Goal: Task Accomplishment & Management: Complete application form

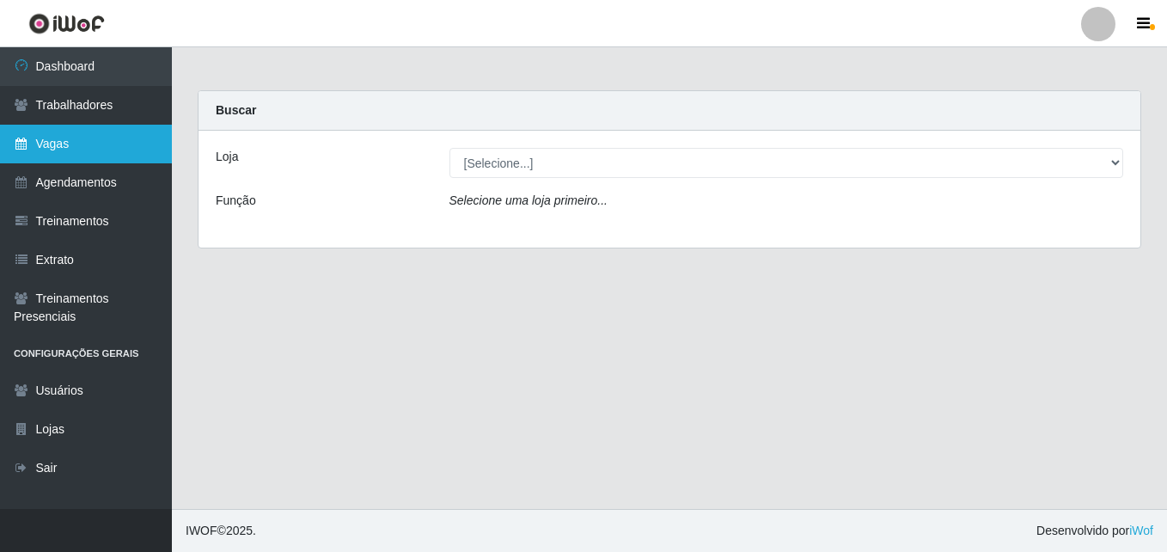
click at [78, 152] on link "Vagas" at bounding box center [86, 144] width 172 height 39
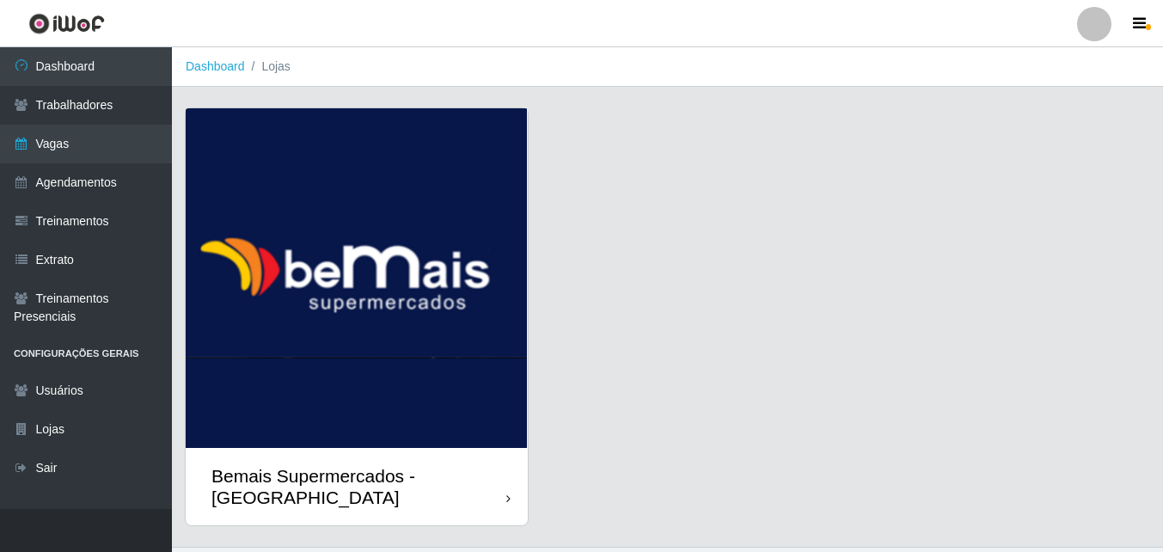
click at [522, 442] on img at bounding box center [357, 278] width 342 height 340
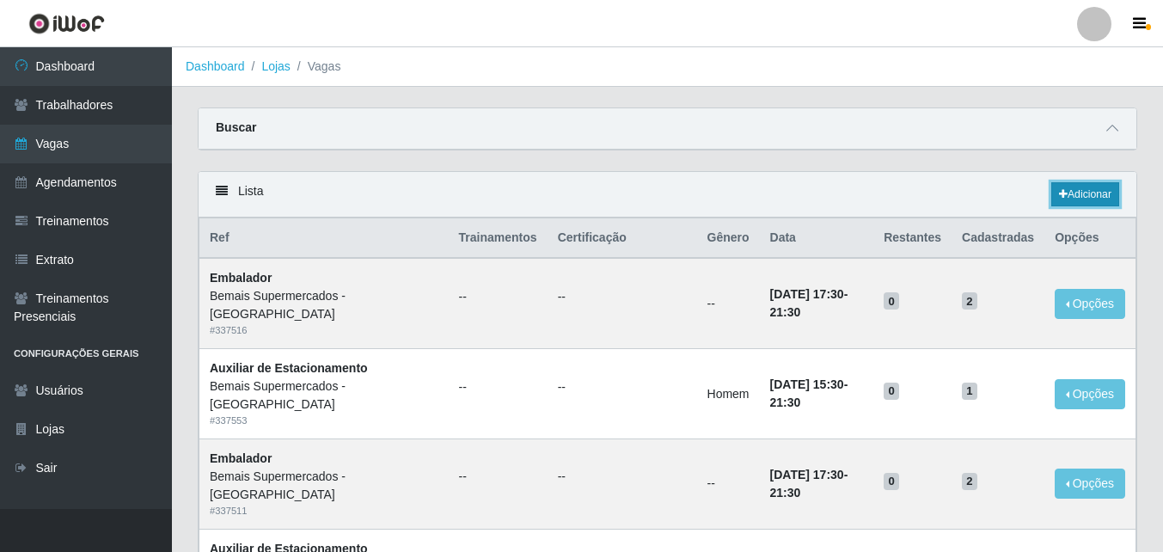
click at [1083, 192] on link "Adicionar" at bounding box center [1085, 194] width 68 height 24
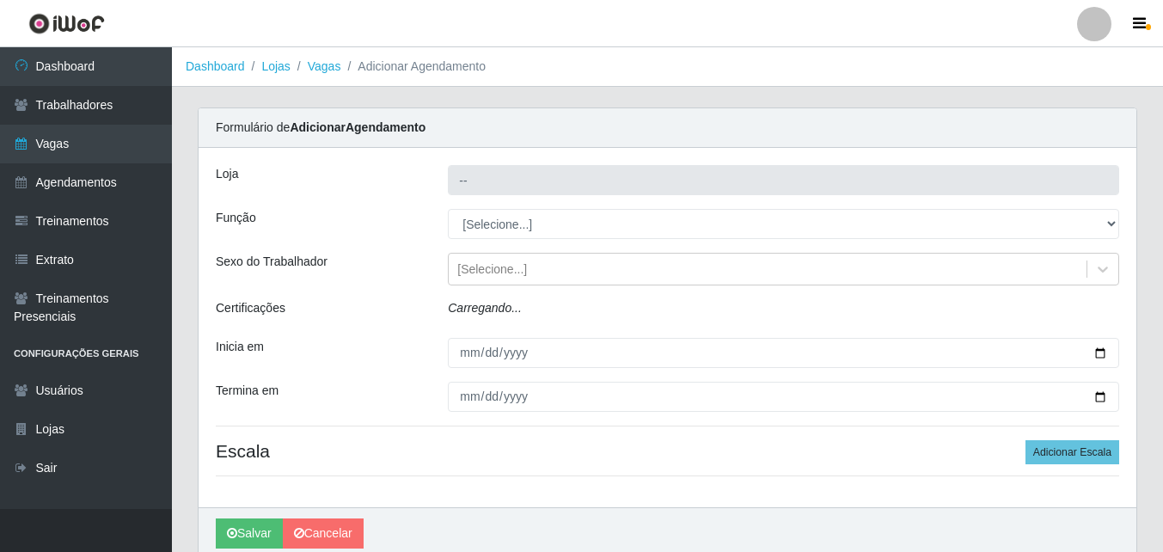
type input "Bemais Supermercados - [GEOGRAPHIC_DATA]"
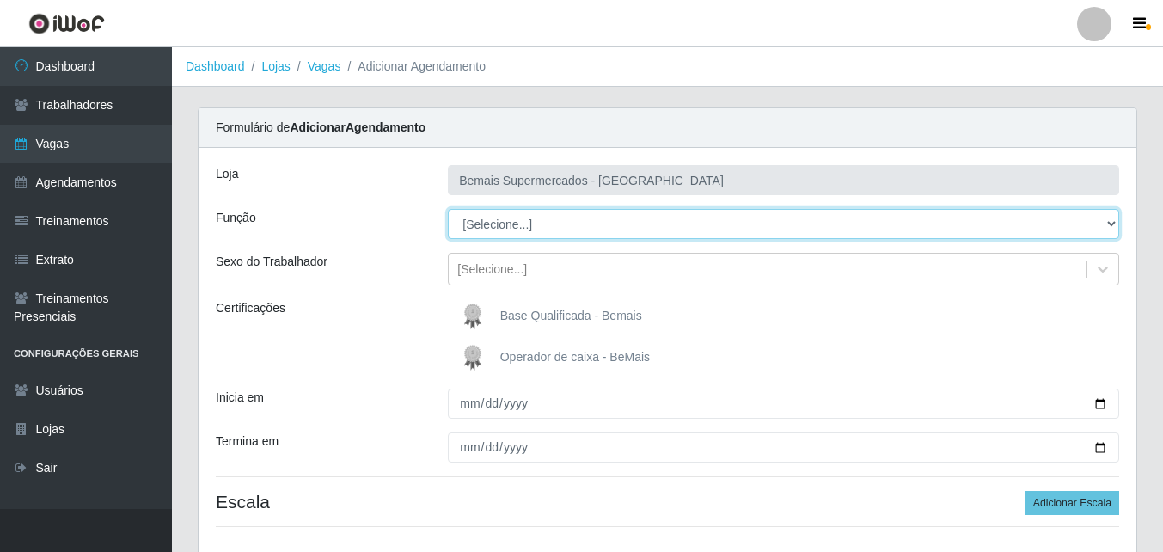
click at [621, 230] on select "[Selecione...] ASG ASG + ASG ++ Auxiliar de Estacionamento Auxiliar de Estacion…" at bounding box center [783, 224] width 671 height 30
select select "24"
click at [448, 209] on select "[Selecione...] ASG ASG + ASG ++ Auxiliar de Estacionamento Auxiliar de Estacion…" at bounding box center [783, 224] width 671 height 30
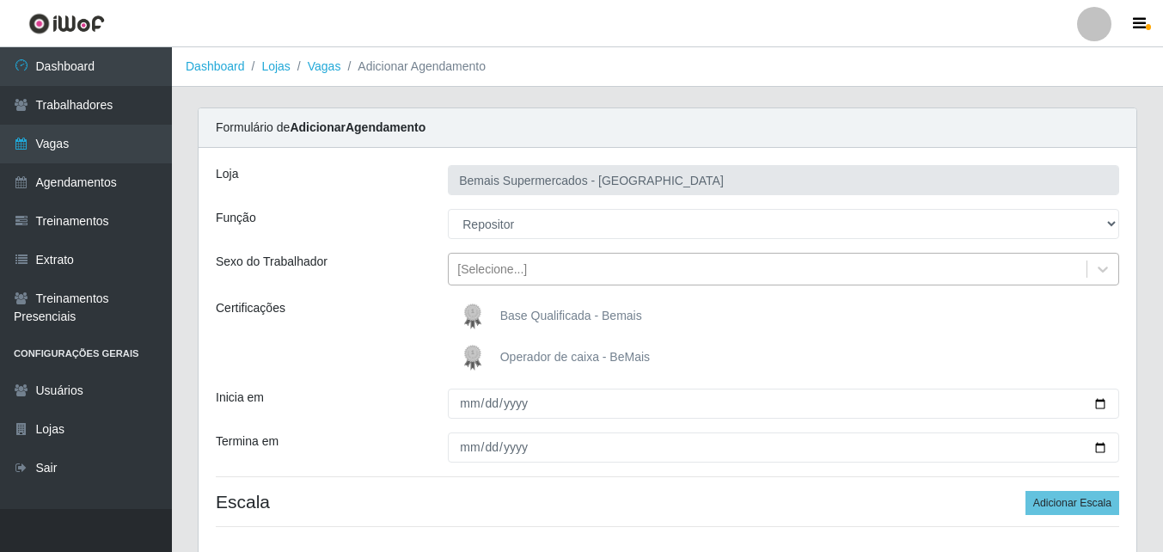
click at [519, 268] on div "[Selecione...]" at bounding box center [492, 269] width 70 height 18
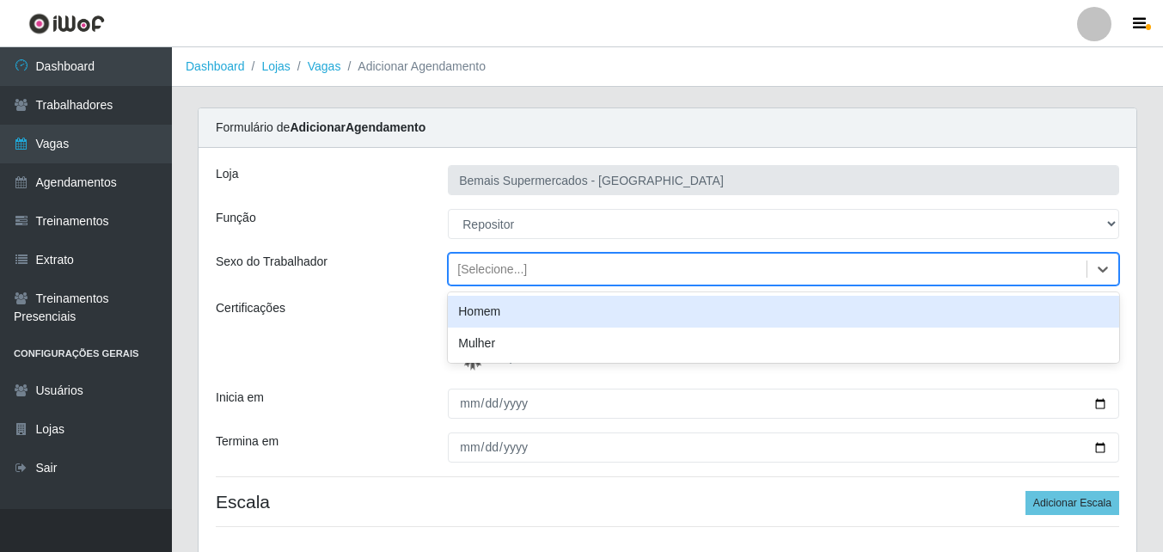
click at [509, 311] on div "Homem" at bounding box center [783, 312] width 671 height 32
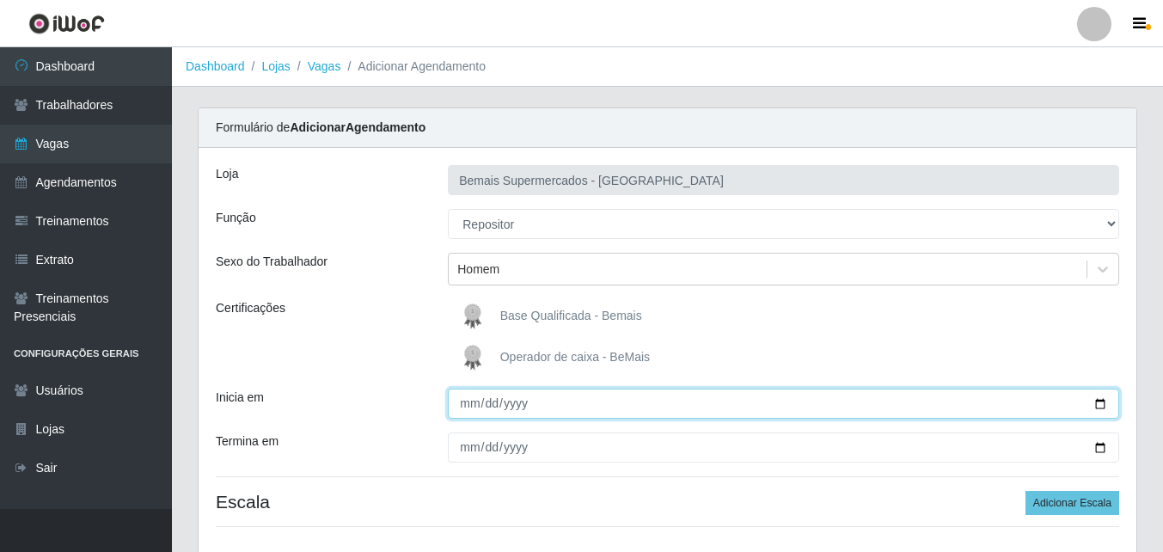
click at [1099, 405] on input "Inicia em" at bounding box center [783, 404] width 671 height 30
type input "[DATE]"
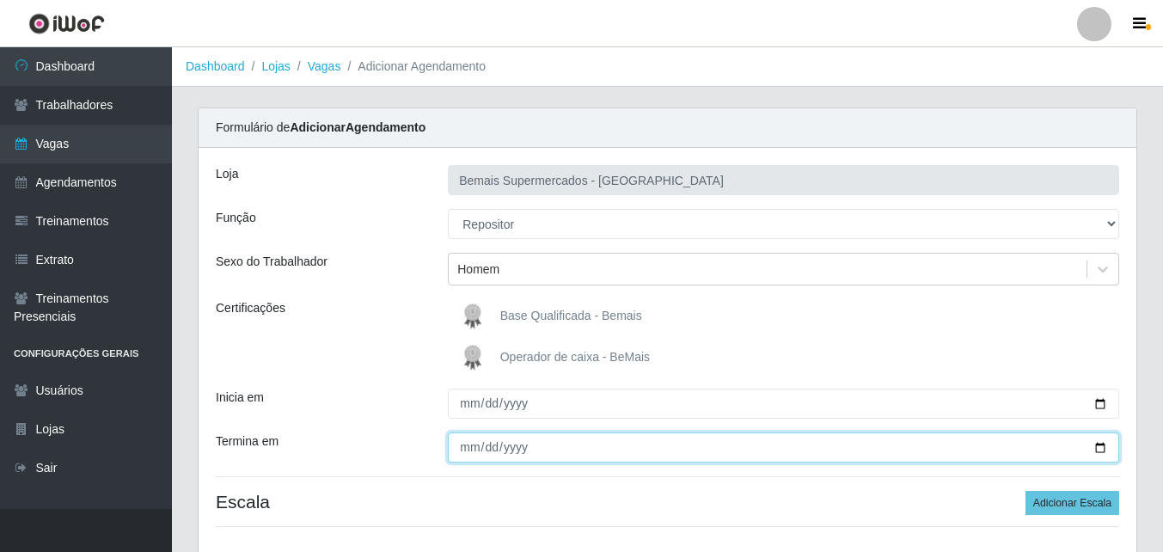
click at [1099, 445] on input "Termina em" at bounding box center [783, 447] width 671 height 30
type input "[DATE]"
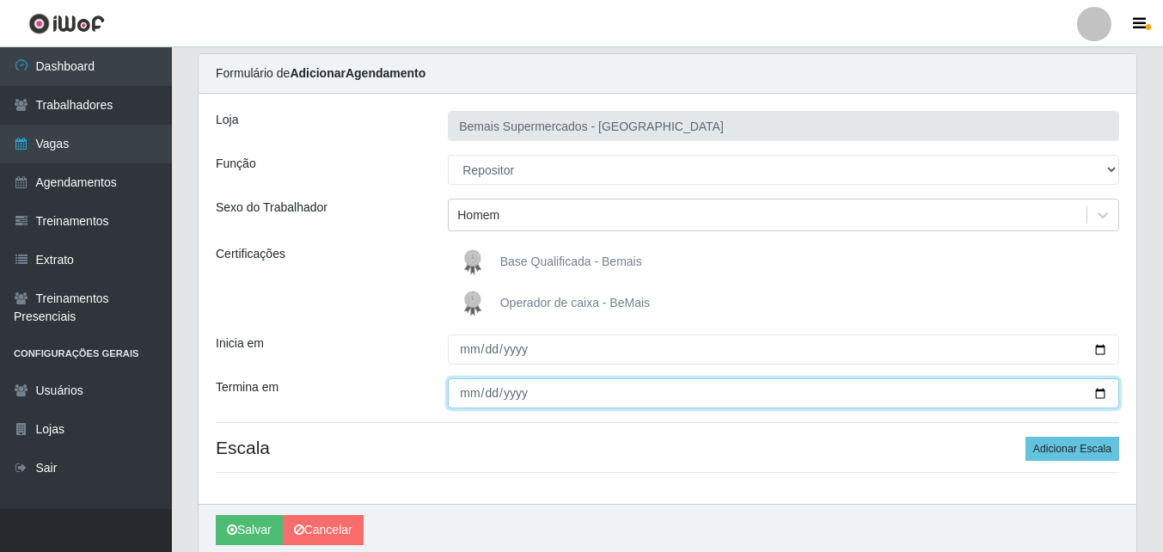
scroll to position [122, 0]
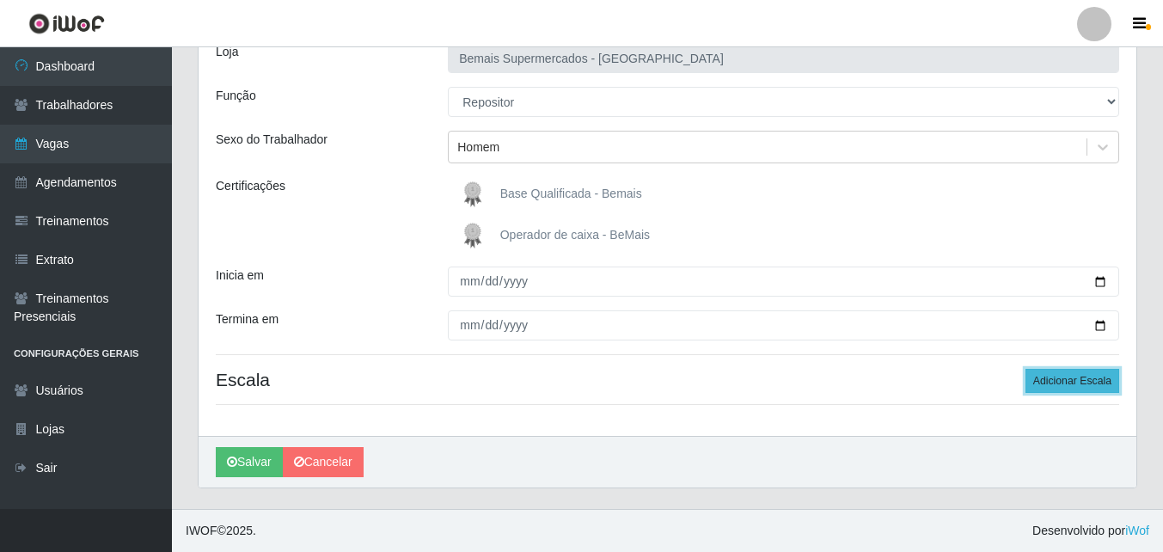
click at [1062, 375] on button "Adicionar Escala" at bounding box center [1073, 381] width 94 height 24
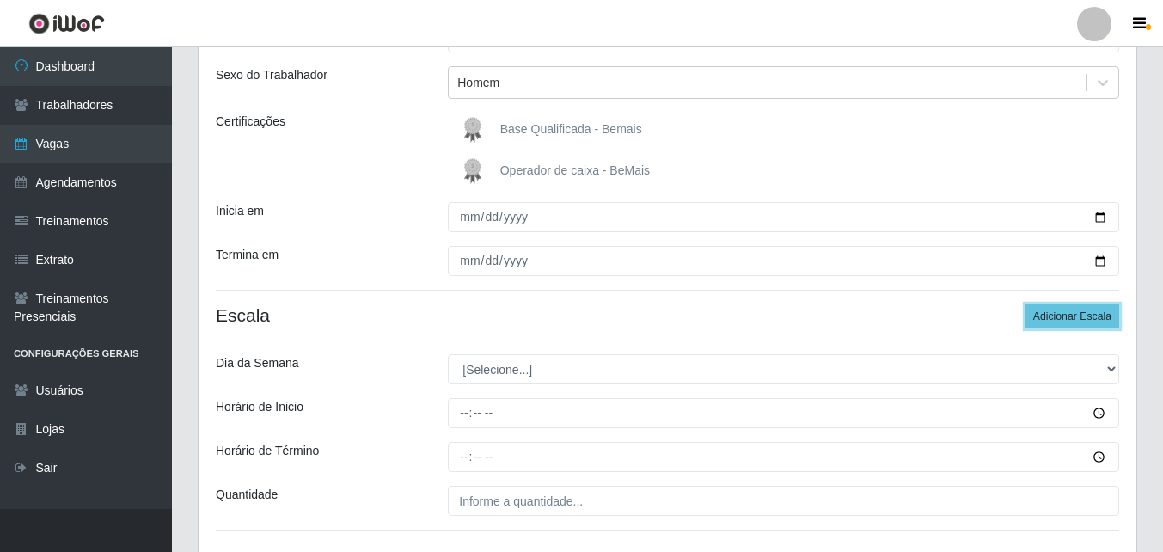
scroll to position [294, 0]
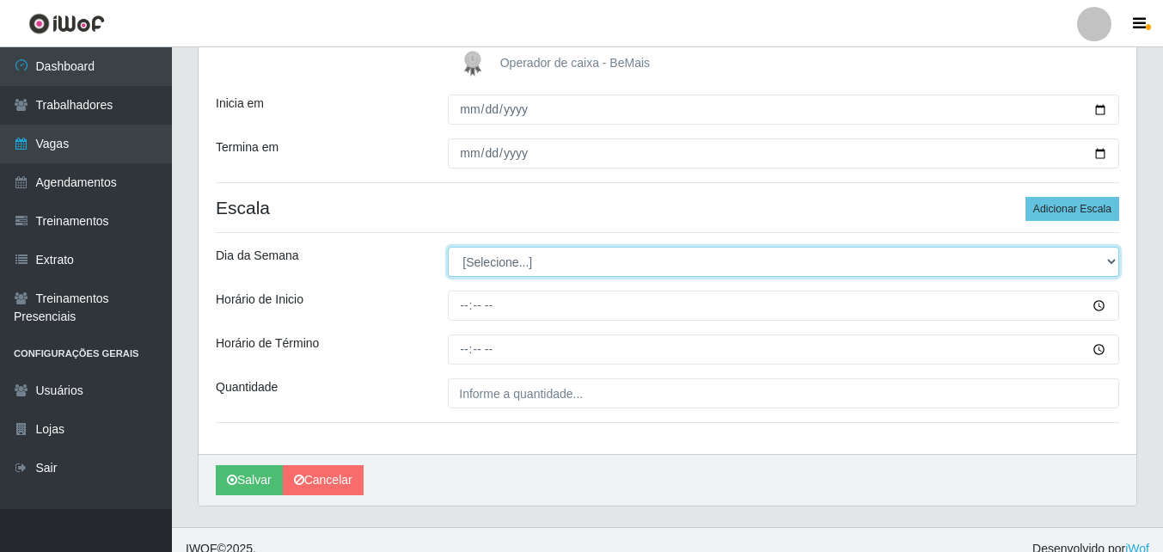
click at [607, 260] on select "[Selecione...] Segunda Terça Quarta Quinta Sexta Sábado Domingo" at bounding box center [783, 262] width 671 height 30
select select "3"
click at [448, 247] on select "[Selecione...] Segunda Terça Quarta Quinta Sexta Sábado Domingo" at bounding box center [783, 262] width 671 height 30
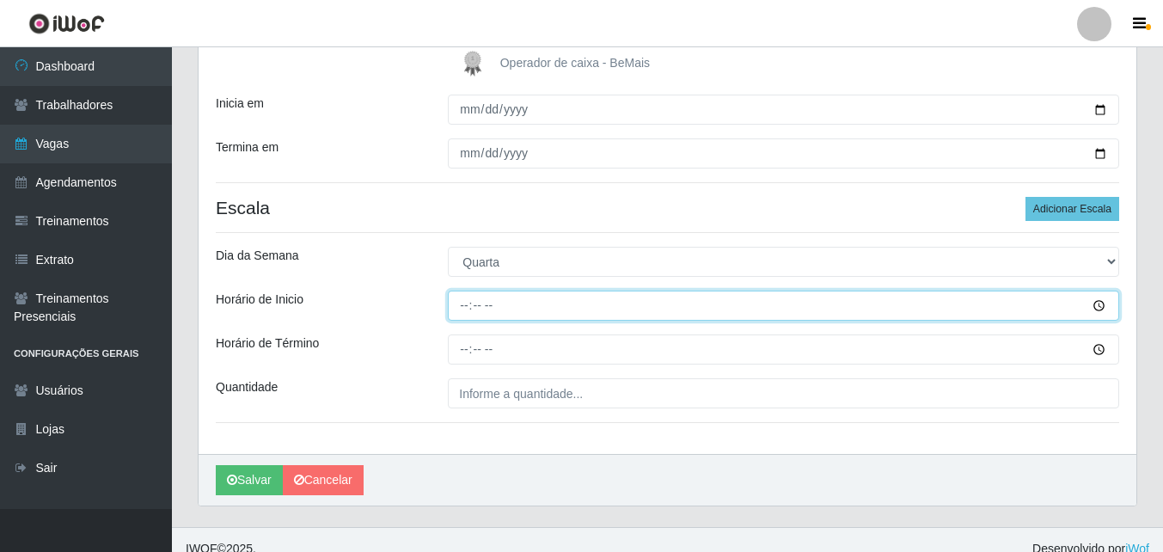
click at [465, 307] on input "Horário de Inicio" at bounding box center [783, 306] width 671 height 30
type input "13:00"
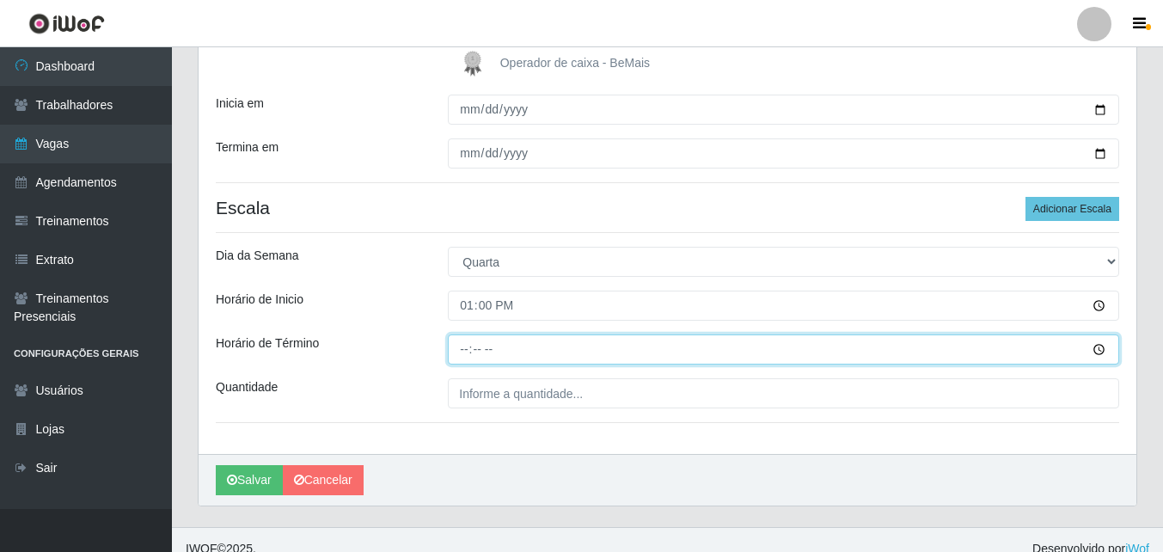
click at [465, 346] on input "Horário de Término" at bounding box center [783, 349] width 671 height 30
type input "19:00"
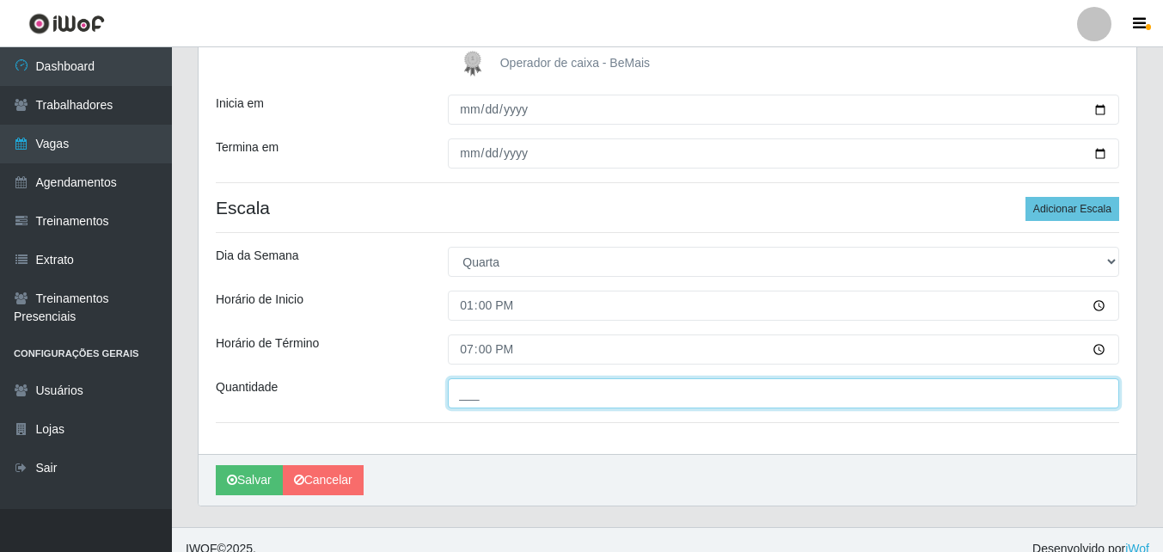
click at [506, 397] on input "___" at bounding box center [783, 393] width 671 height 30
type input "2__"
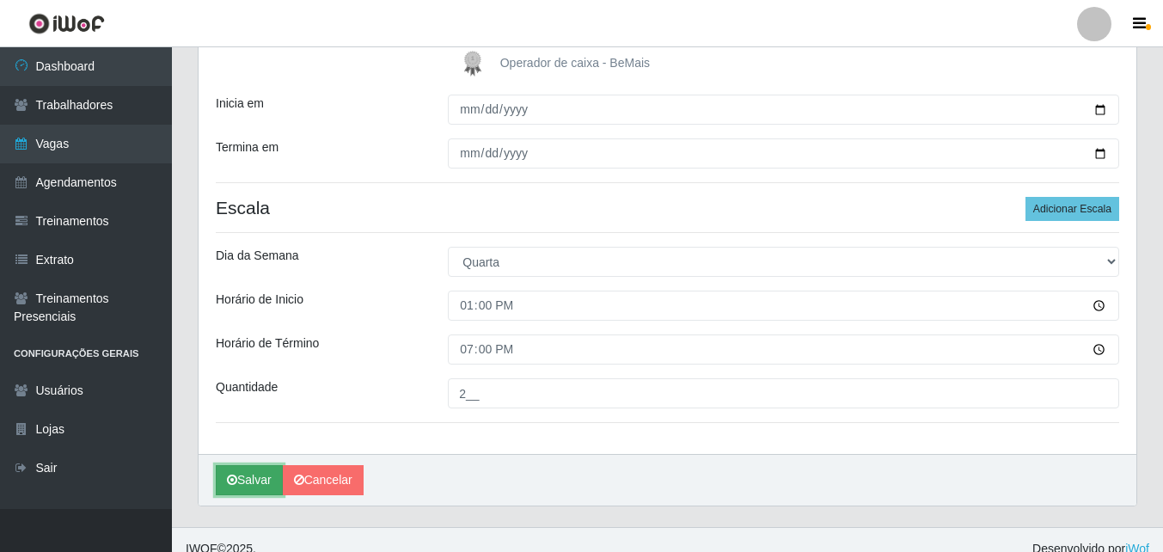
click at [260, 482] on button "Salvar" at bounding box center [249, 480] width 67 height 30
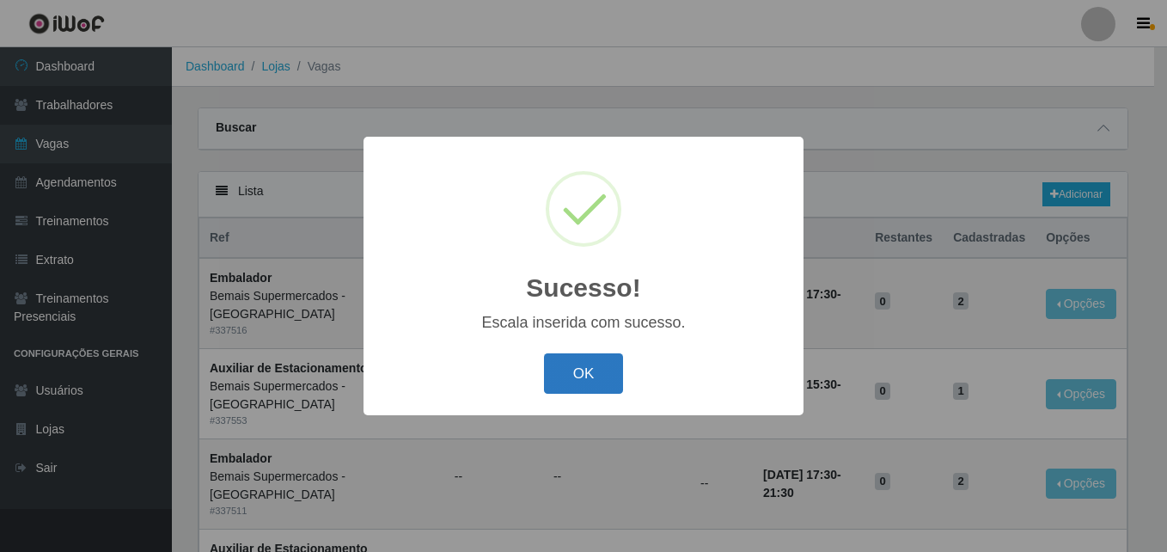
click at [597, 365] on button "OK" at bounding box center [584, 373] width 80 height 40
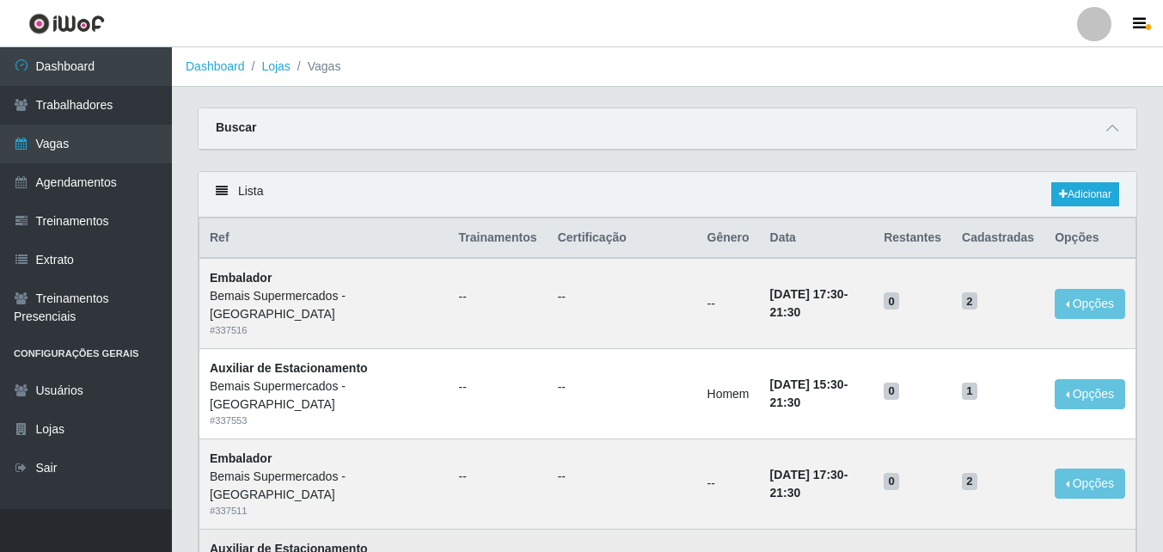
scroll to position [86, 0]
